Goal: Information Seeking & Learning: Learn about a topic

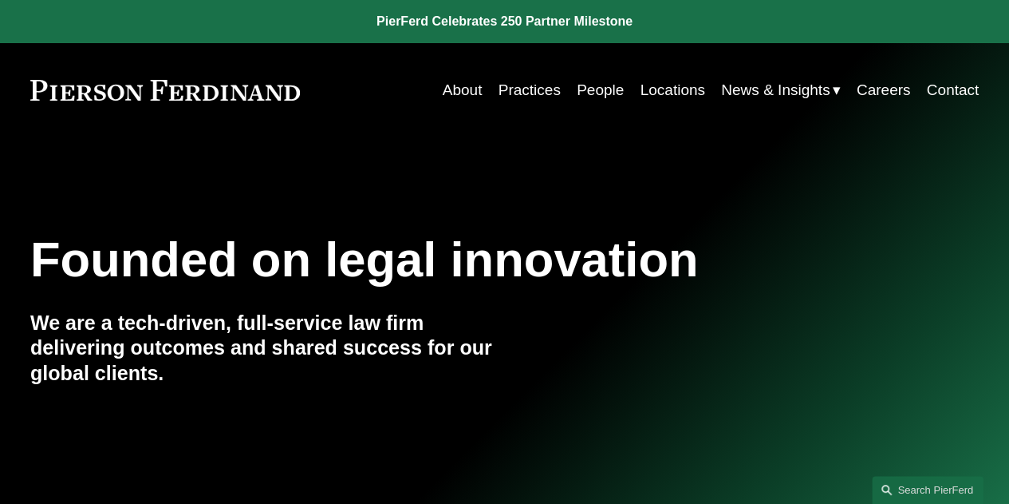
click at [504, 93] on link "Practices" at bounding box center [530, 90] width 62 height 30
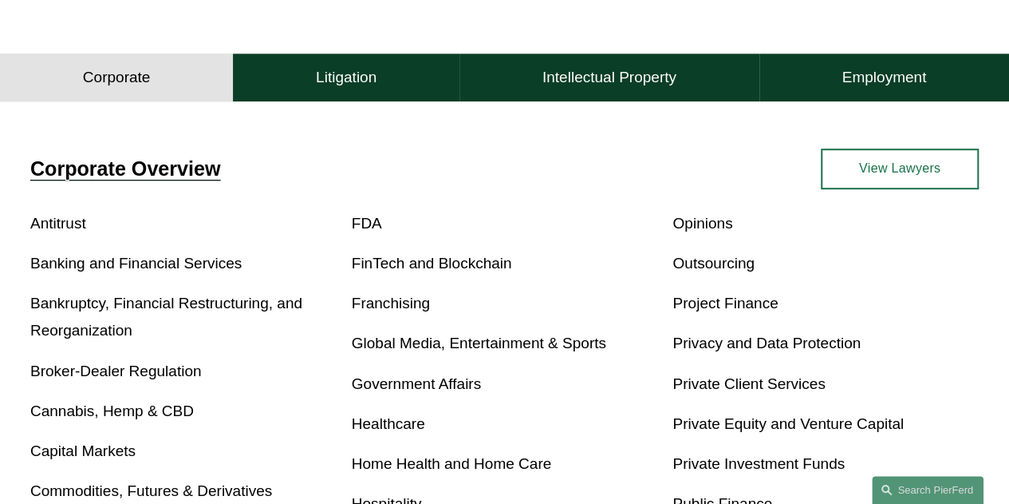
scroll to position [423, 0]
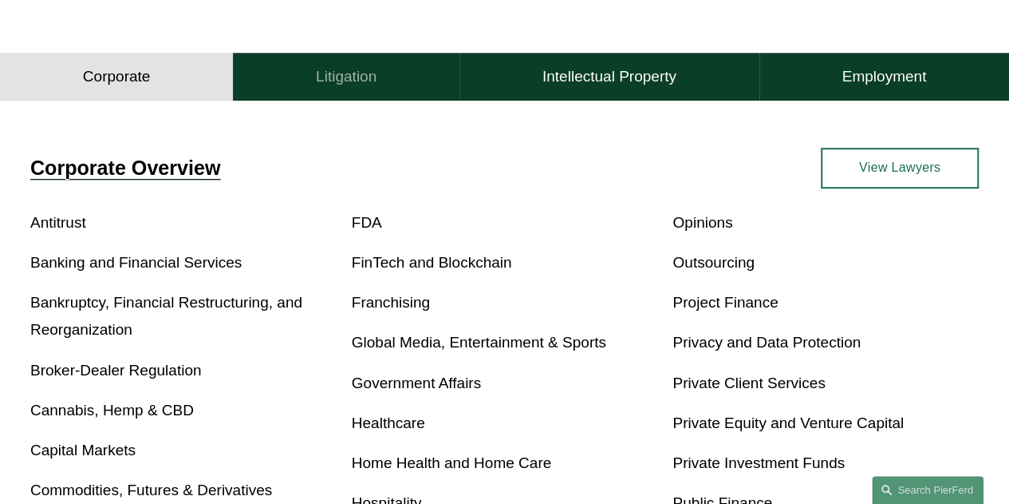
click at [351, 86] on h4 "Litigation" at bounding box center [346, 76] width 61 height 19
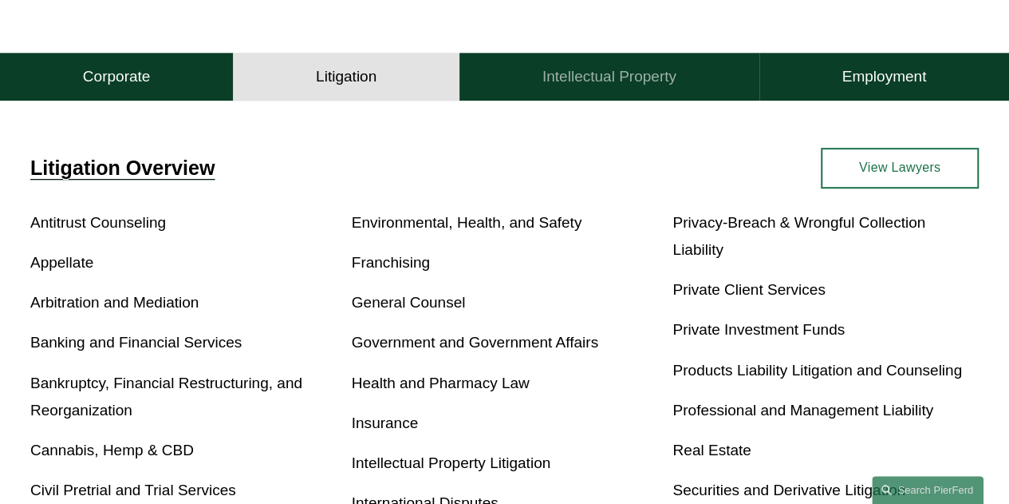
click at [492, 89] on button "Intellectual Property" at bounding box center [610, 77] width 300 height 48
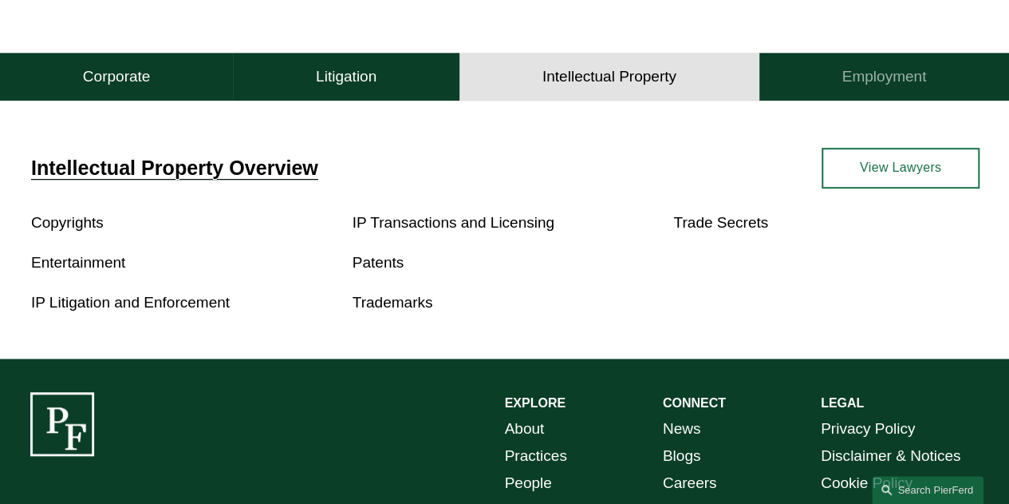
click at [783, 69] on button "Employment" at bounding box center [885, 77] width 250 height 48
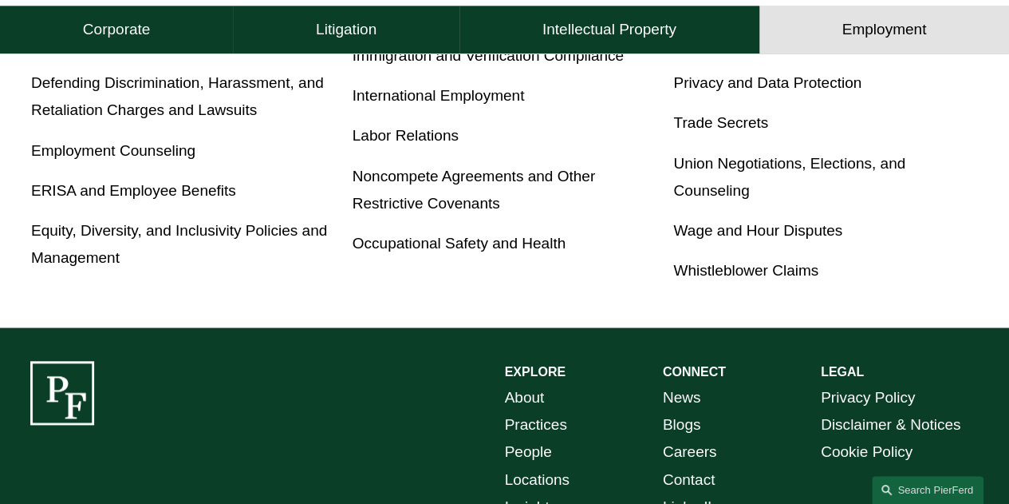
scroll to position [424, 0]
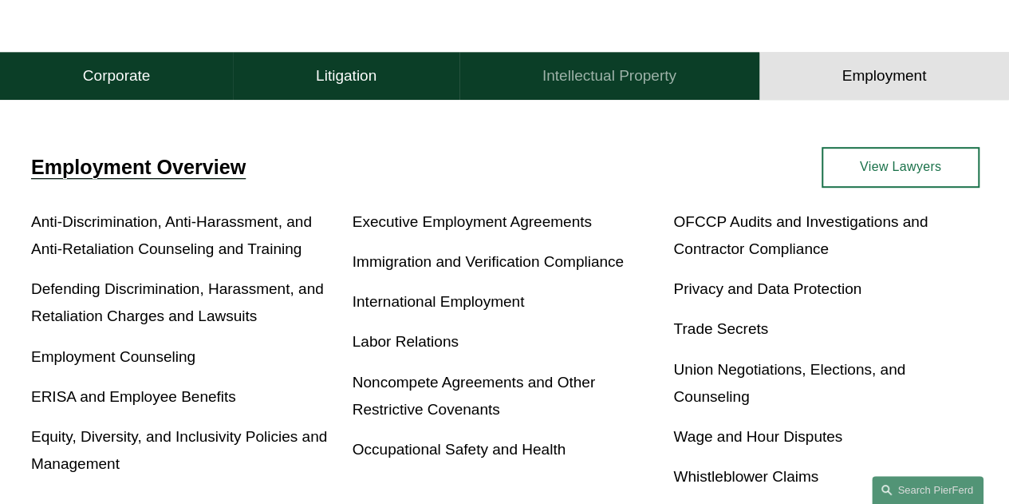
click at [616, 93] on button "Intellectual Property" at bounding box center [610, 76] width 300 height 48
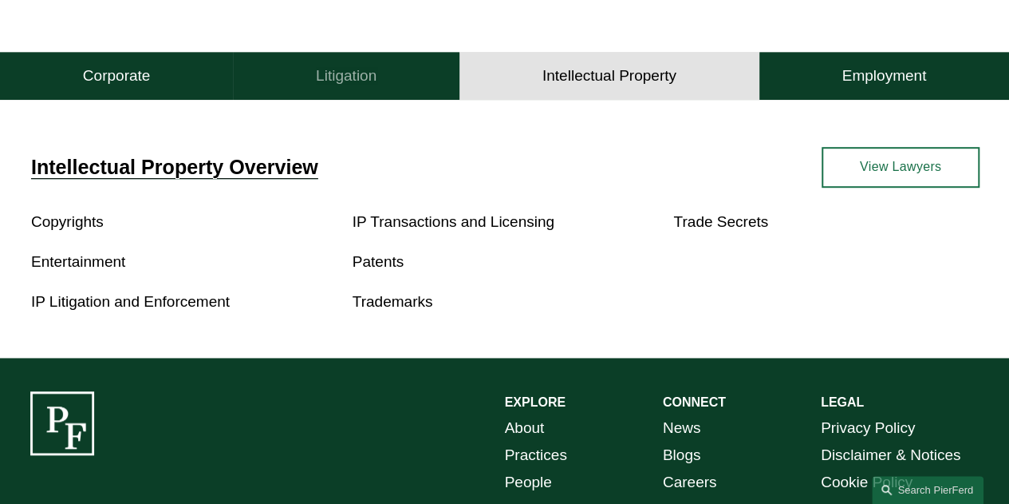
click at [394, 83] on button "Litigation" at bounding box center [346, 76] width 227 height 48
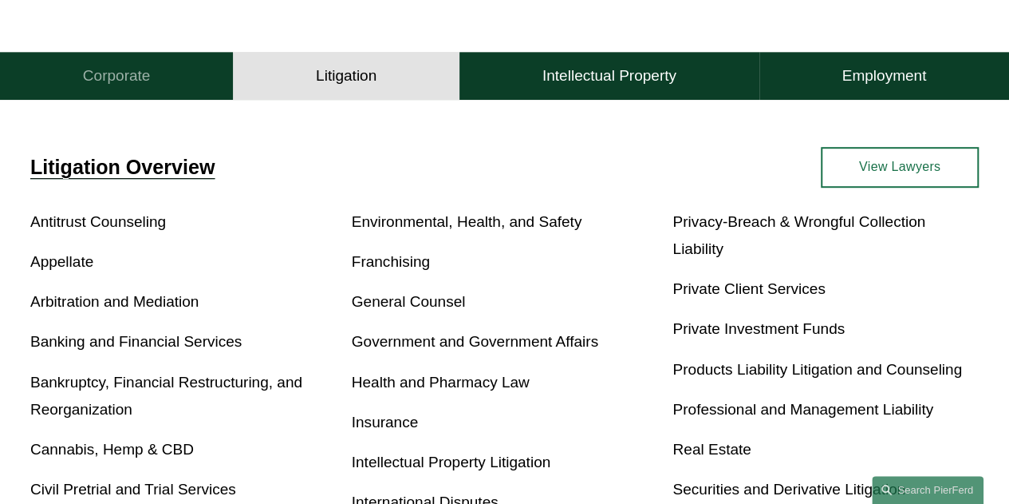
click at [179, 78] on button "Corporate" at bounding box center [116, 76] width 233 height 48
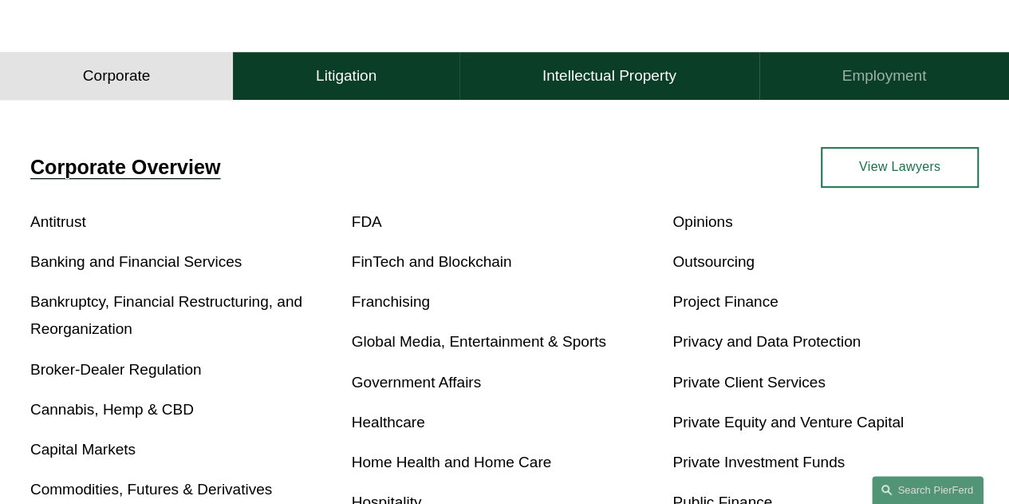
click at [870, 78] on h4 "Employment" at bounding box center [884, 75] width 85 height 19
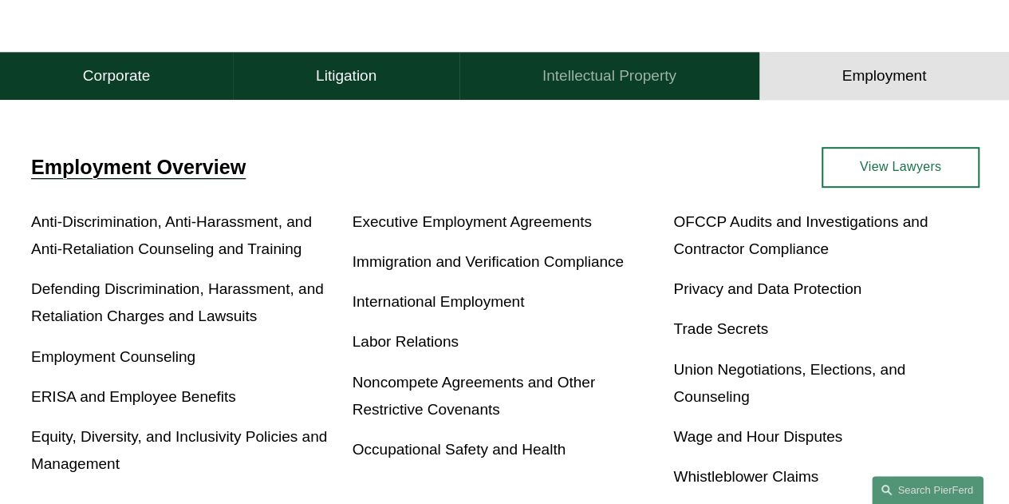
click at [648, 61] on button "Intellectual Property" at bounding box center [610, 76] width 300 height 48
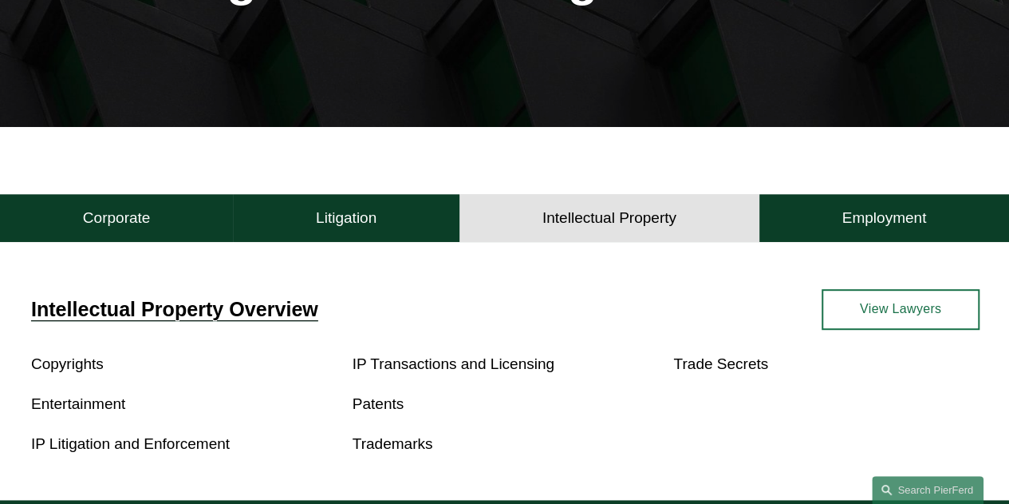
scroll to position [280, 0]
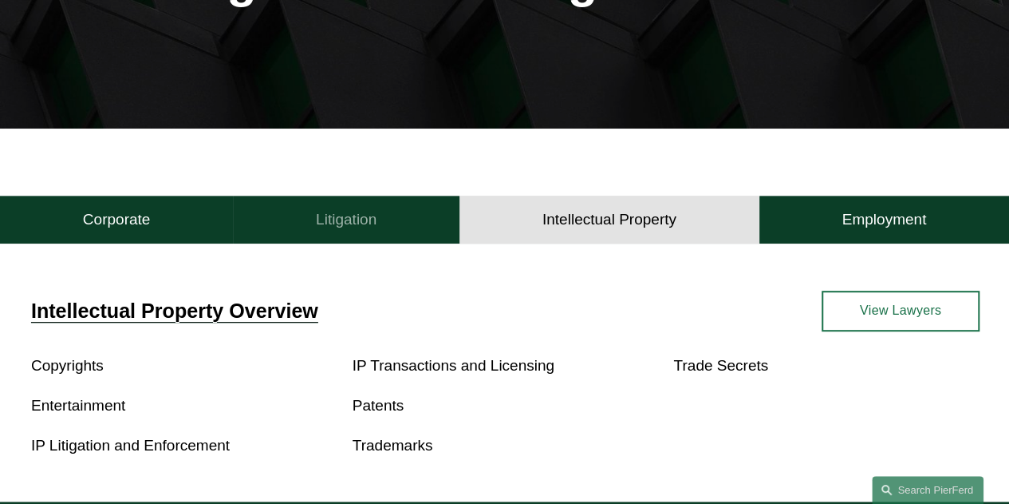
click at [295, 207] on button "Litigation" at bounding box center [346, 220] width 227 height 48
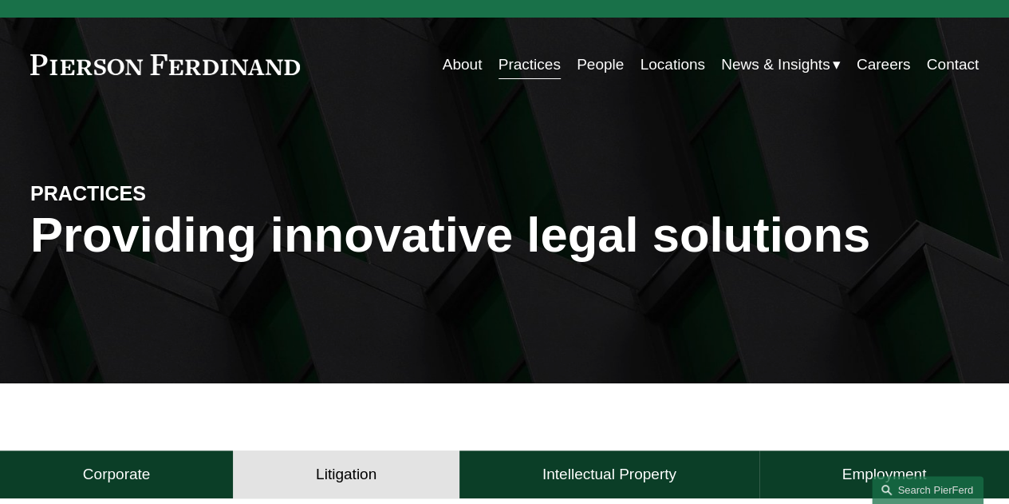
scroll to position [0, 0]
